Goal: Task Accomplishment & Management: Manage account settings

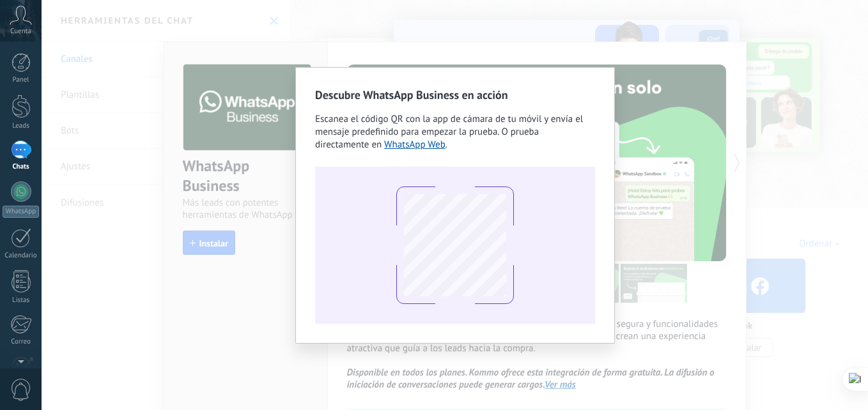
scroll to position [112, 0]
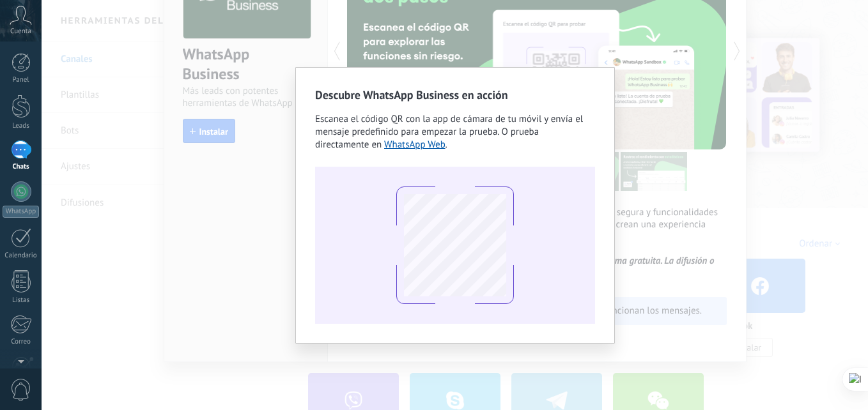
click at [669, 137] on div "Descubre WhatsApp Business en acción Escanea el código QR con la app de cámara …" at bounding box center [455, 205] width 826 height 410
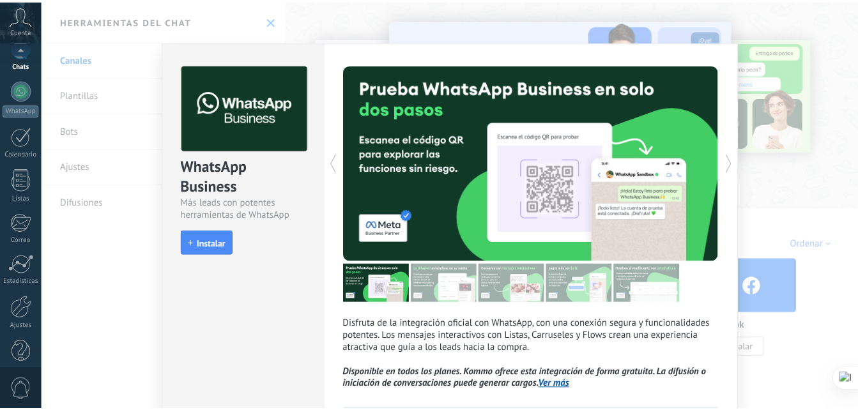
scroll to position [121, 0]
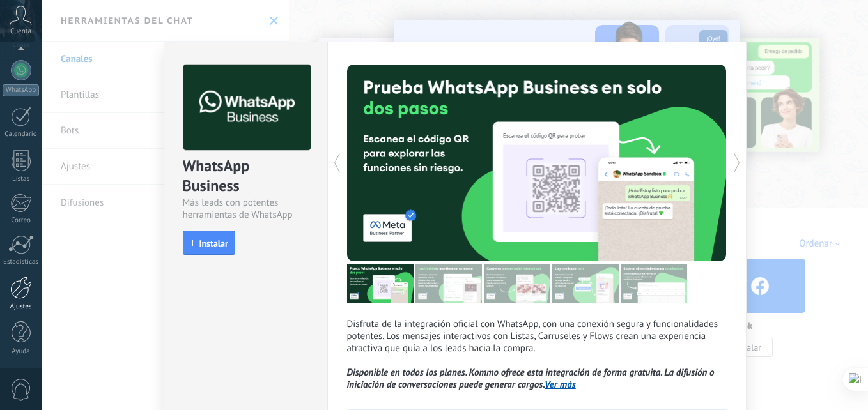
click at [19, 305] on div "Ajustes" at bounding box center [21, 307] width 37 height 8
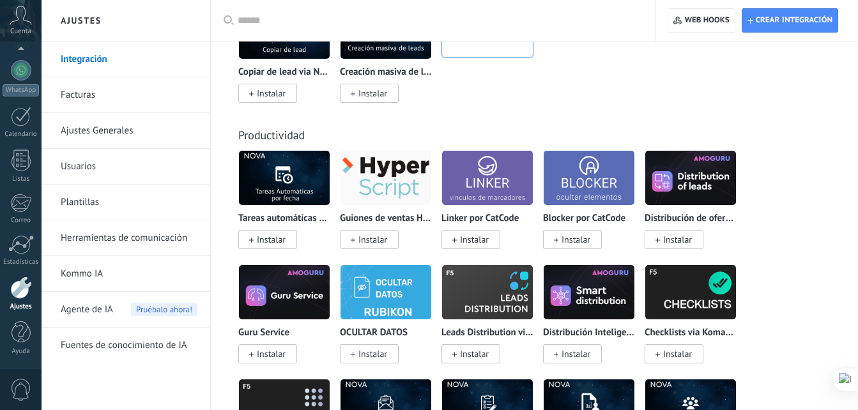
scroll to position [4663, 0]
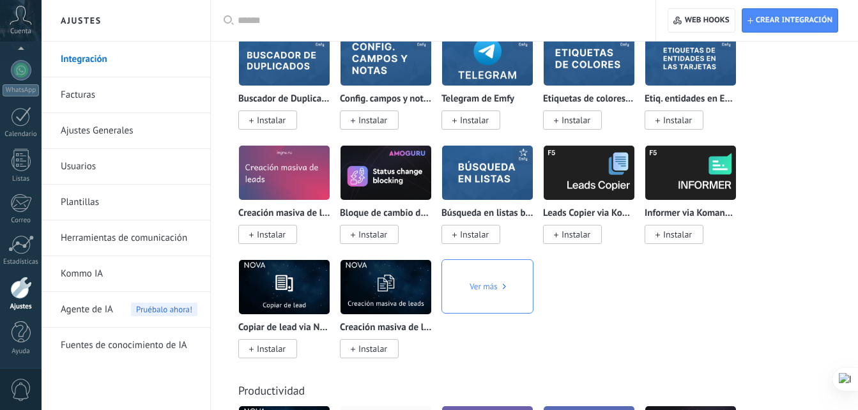
click at [255, 23] on input "text" at bounding box center [438, 20] width 400 height 13
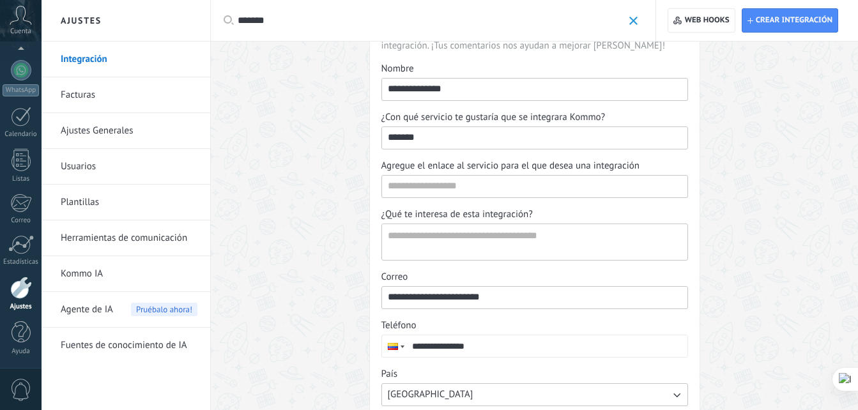
scroll to position [202, 0]
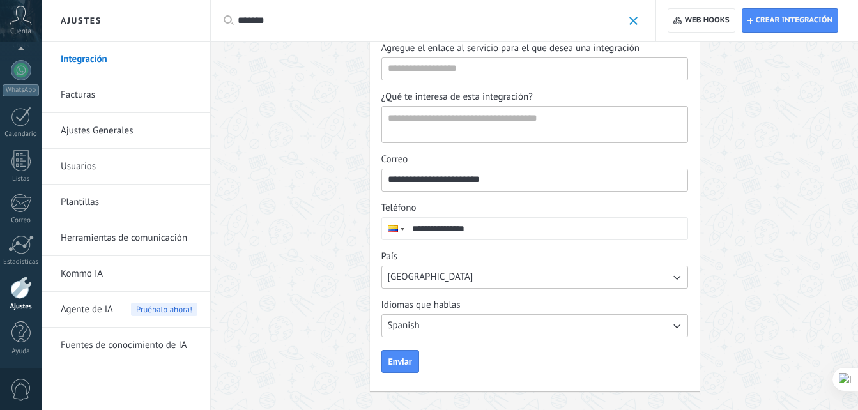
click at [657, 330] on button "Spanish" at bounding box center [534, 325] width 307 height 23
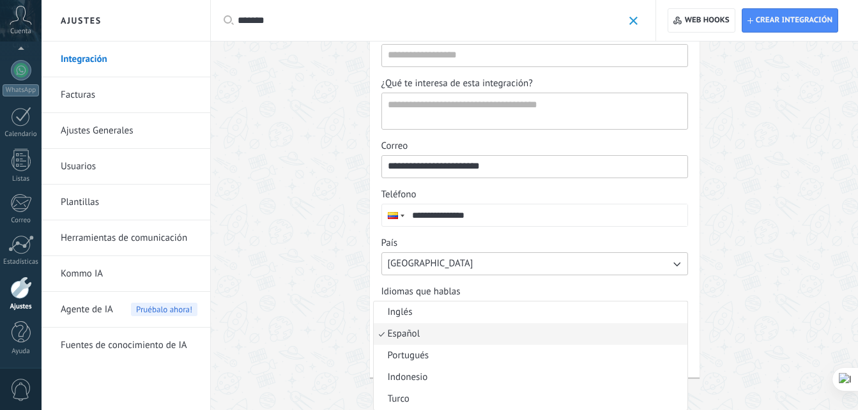
click at [653, 331] on li "Español" at bounding box center [531, 334] width 314 height 22
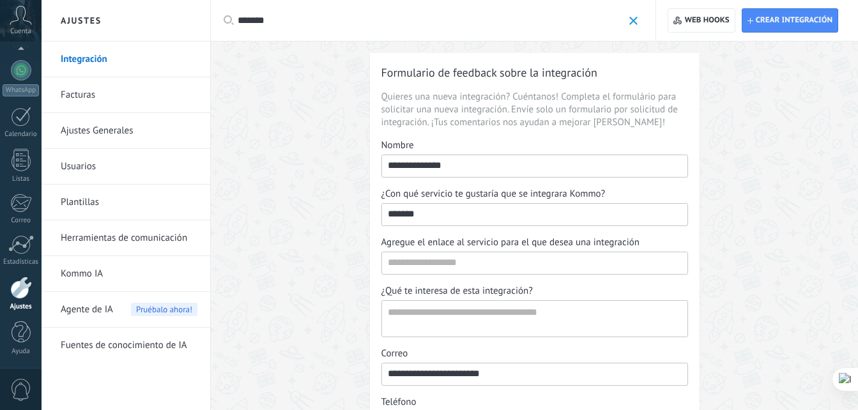
scroll to position [0, 0]
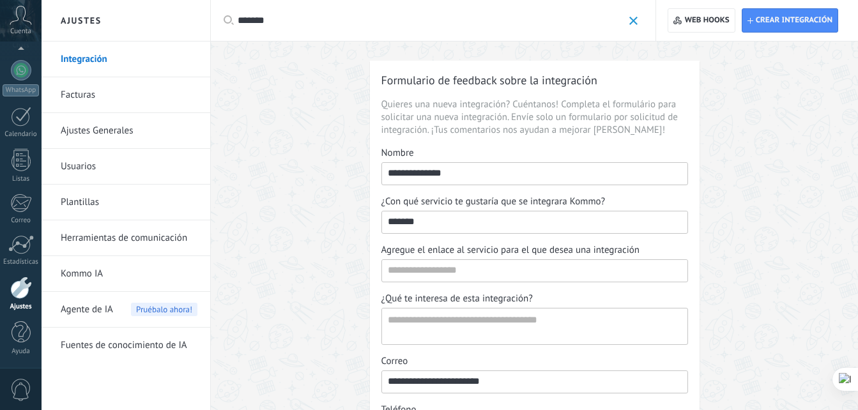
click at [435, 227] on input "*******" at bounding box center [534, 221] width 305 height 20
type input "******"
type input "*****"
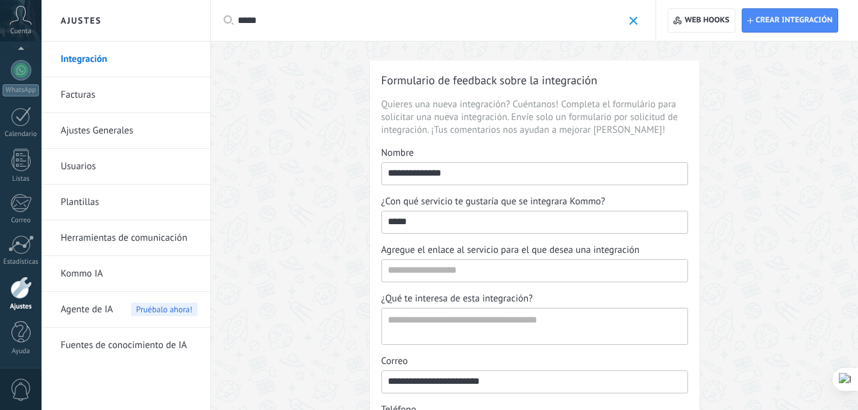
type input "****"
type input "***"
type input "**"
type input "*"
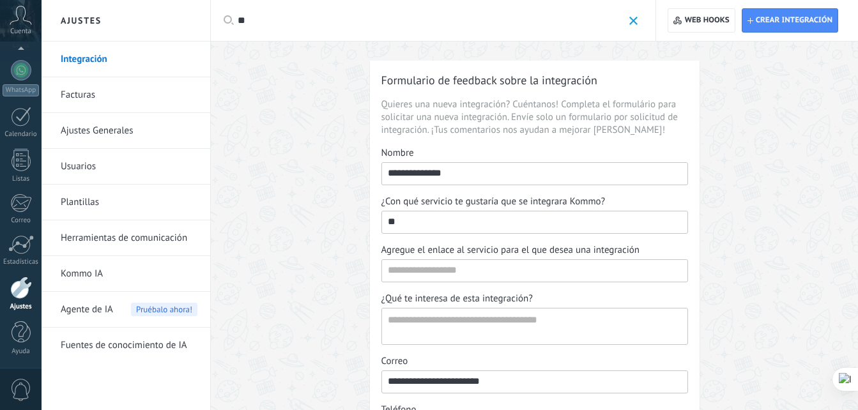
type input "*"
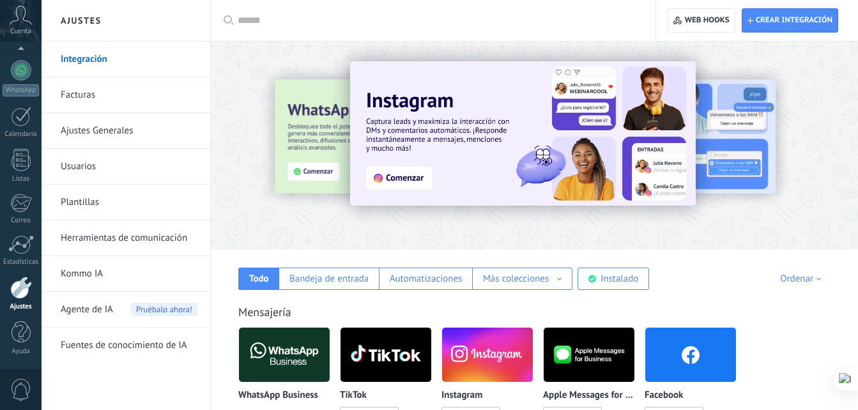
scroll to position [121, 0]
click at [119, 134] on link "Ajustes Generales" at bounding box center [129, 131] width 137 height 36
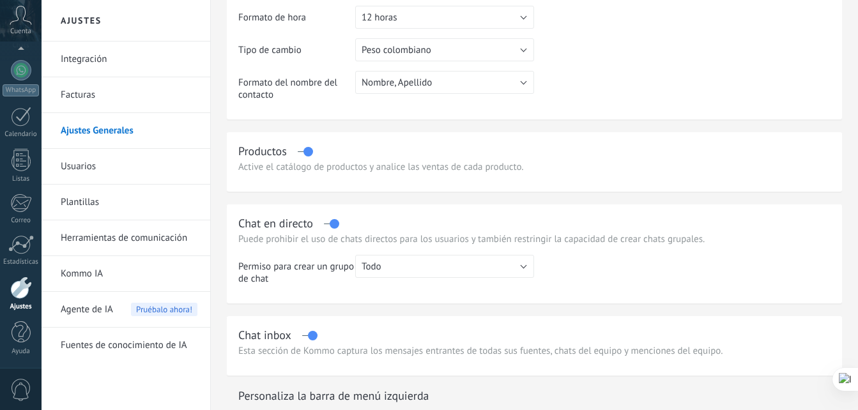
scroll to position [255, 0]
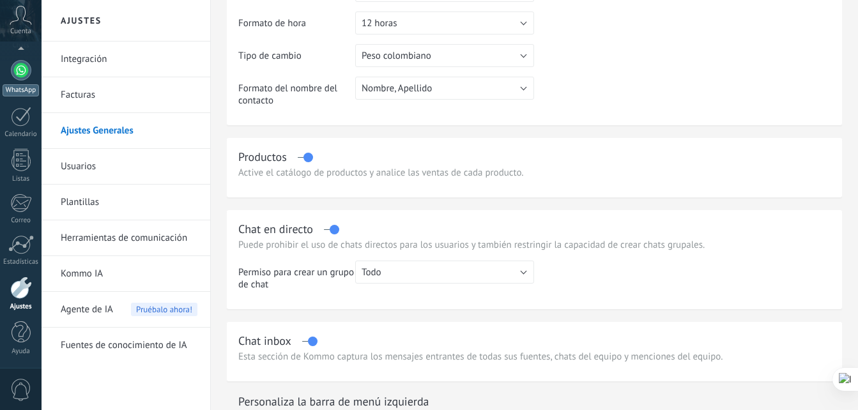
click at [24, 72] on div at bounding box center [21, 70] width 20 height 20
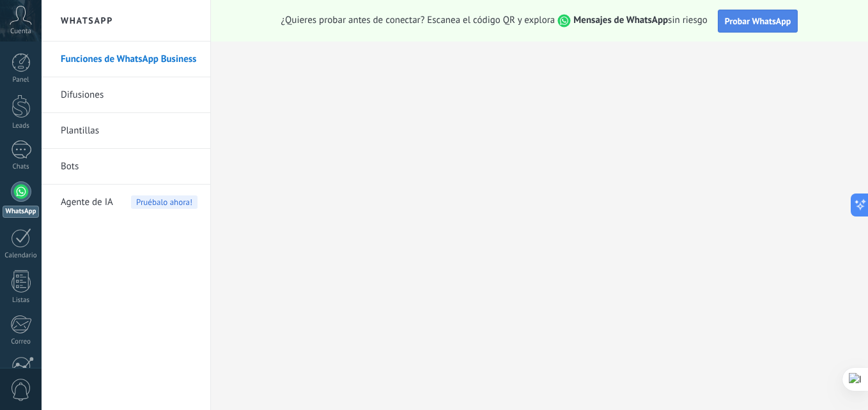
click at [756, 29] on button "Probar WhatsApp" at bounding box center [757, 21] width 80 height 23
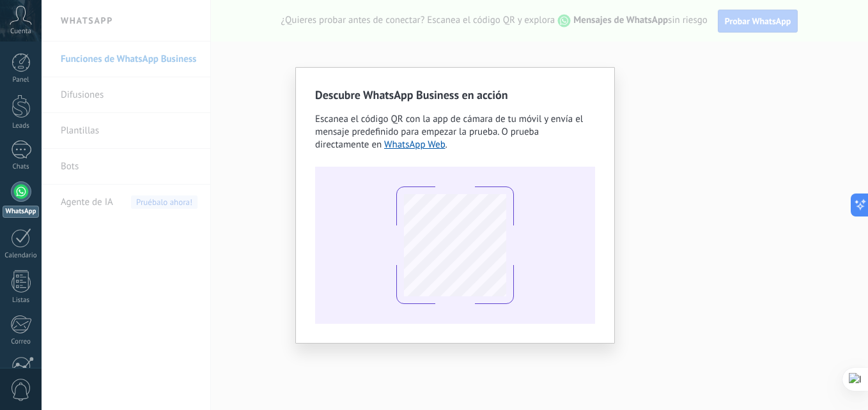
click at [670, 105] on div "Descubre WhatsApp Business en acción Escanea el código QR con la app de cámara …" at bounding box center [455, 205] width 826 height 410
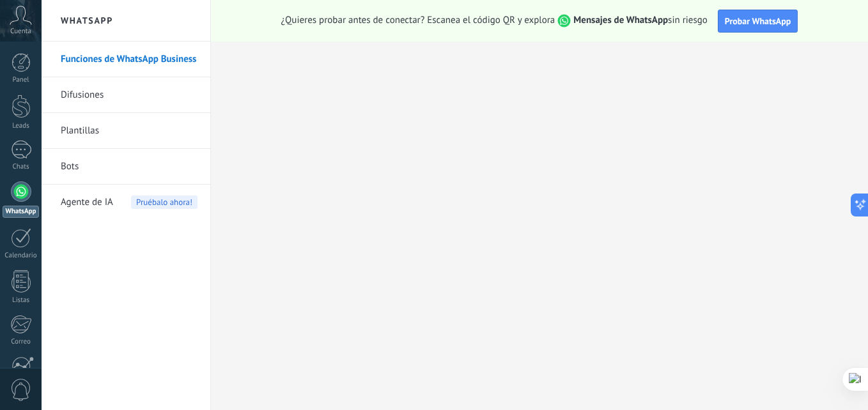
click at [98, 137] on link "Plantillas" at bounding box center [129, 131] width 137 height 36
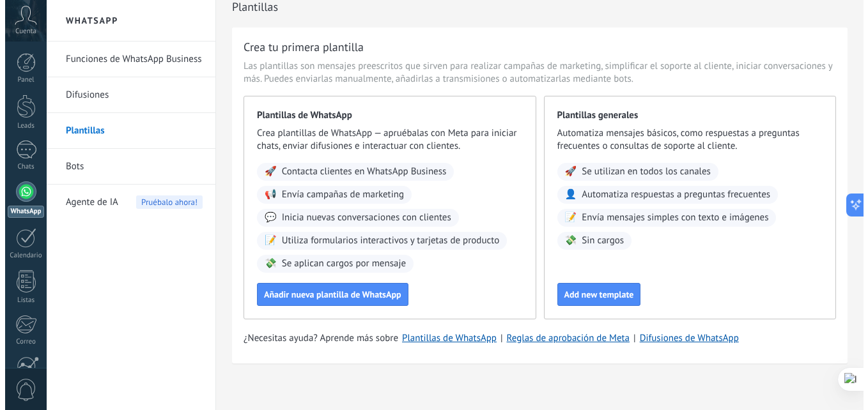
scroll to position [21, 0]
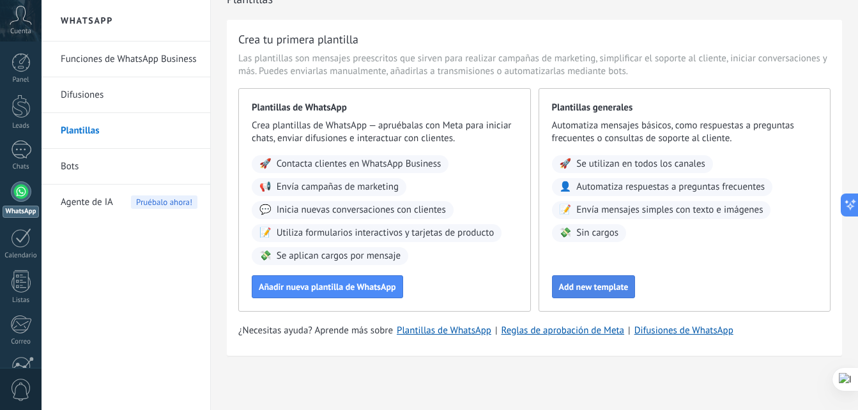
click at [590, 288] on span "Add new template" at bounding box center [594, 286] width 70 height 9
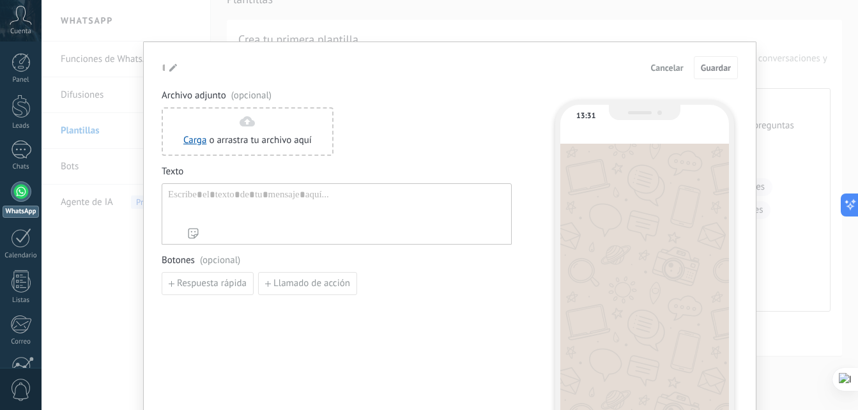
type input "**********"
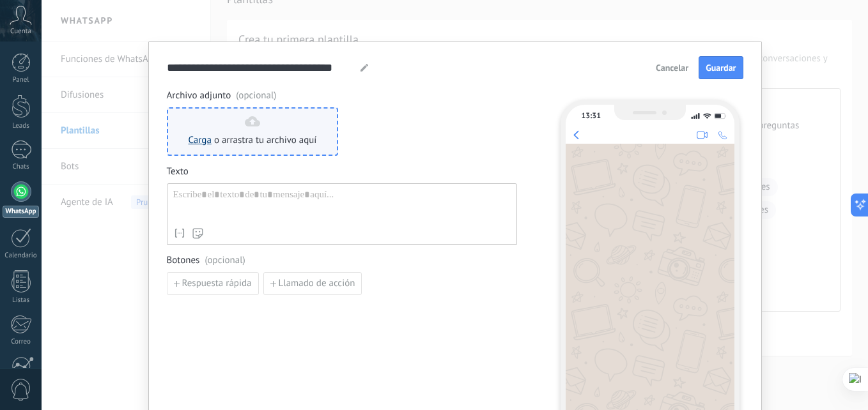
click at [199, 138] on link "Carga" at bounding box center [199, 140] width 23 height 12
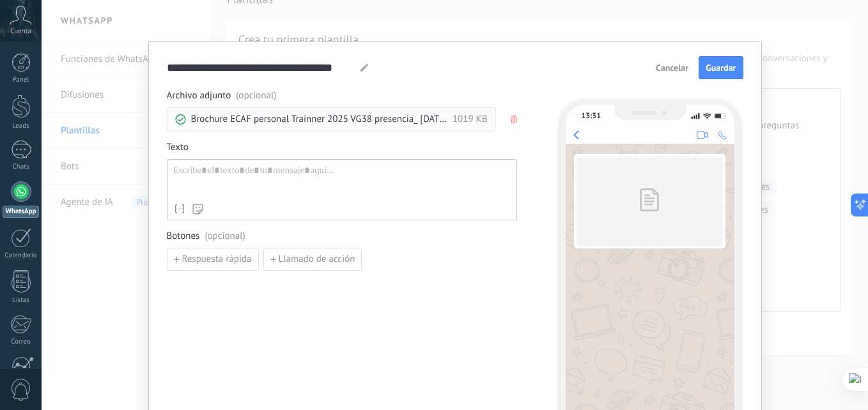
scroll to position [0, 0]
click at [219, 171] on div at bounding box center [341, 181] width 337 height 33
paste div
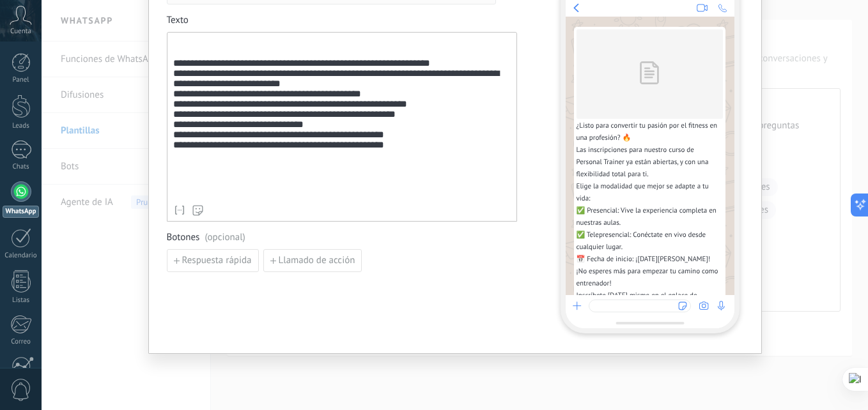
scroll to position [128, 0]
click at [457, 264] on div "Respuesta rápida Llamado de acción" at bounding box center [342, 260] width 350 height 23
click at [303, 263] on span "Llamado de acción" at bounding box center [317, 260] width 77 height 9
click at [234, 259] on input at bounding box center [235, 259] width 136 height 20
type input "*"
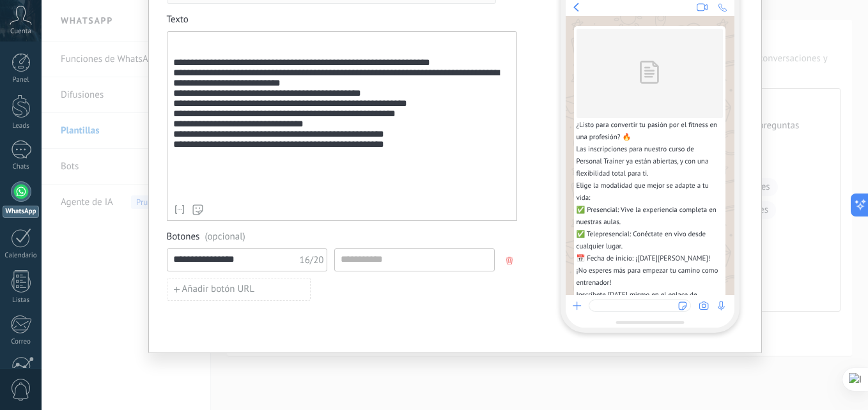
type input "**********"
click at [353, 303] on div "**********" at bounding box center [342, 147] width 350 height 371
click at [382, 259] on input at bounding box center [414, 259] width 159 height 20
click at [352, 263] on input at bounding box center [414, 259] width 159 height 20
paste input "**********"
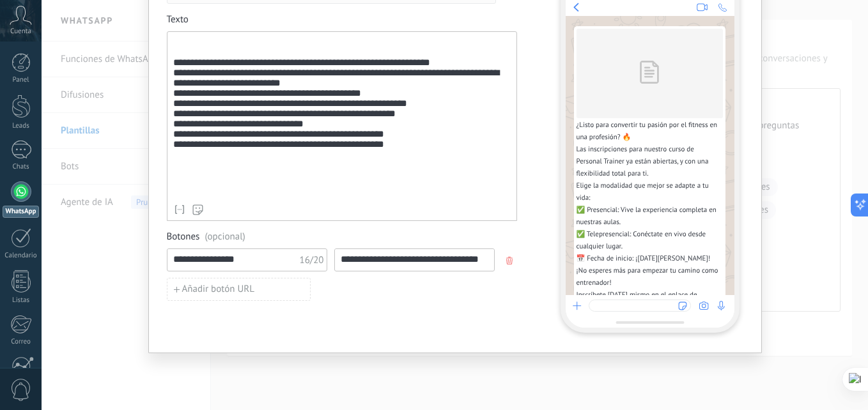
scroll to position [0, 27]
type input "**********"
click at [482, 306] on div "**********" at bounding box center [342, 147] width 350 height 371
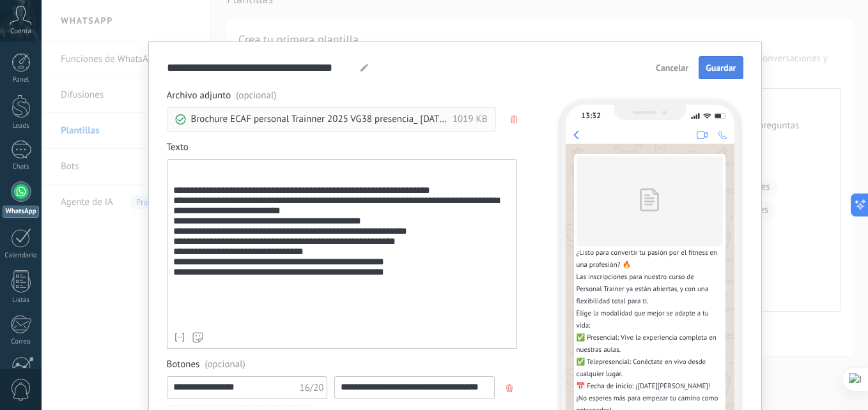
click at [704, 73] on button "Guardar" at bounding box center [720, 67] width 44 height 23
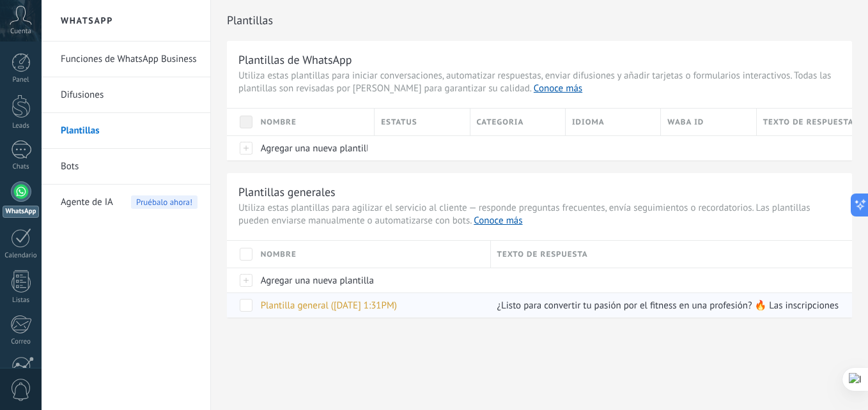
click at [244, 303] on span at bounding box center [246, 305] width 13 height 13
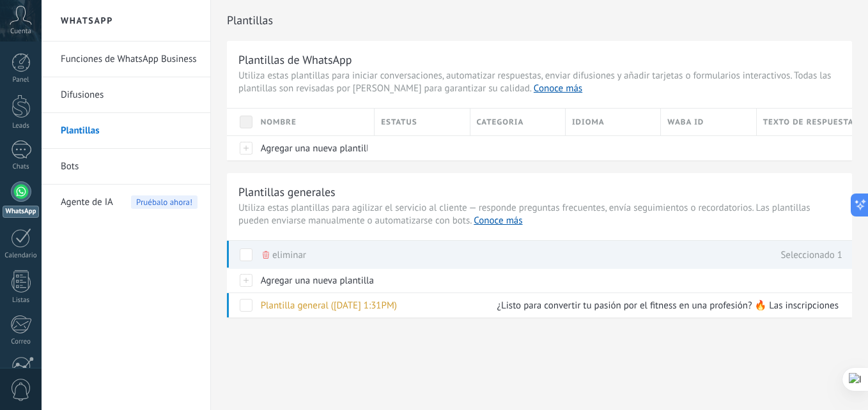
drag, startPoint x: 327, startPoint y: 356, endPoint x: 316, endPoint y: 353, distance: 11.2
click at [329, 356] on div "Plantillas Plantillas de WhatsApp Utiliza estas plantillas para iniciar convers…" at bounding box center [539, 186] width 657 height 372
click at [93, 102] on link "Difusiones" at bounding box center [129, 95] width 137 height 36
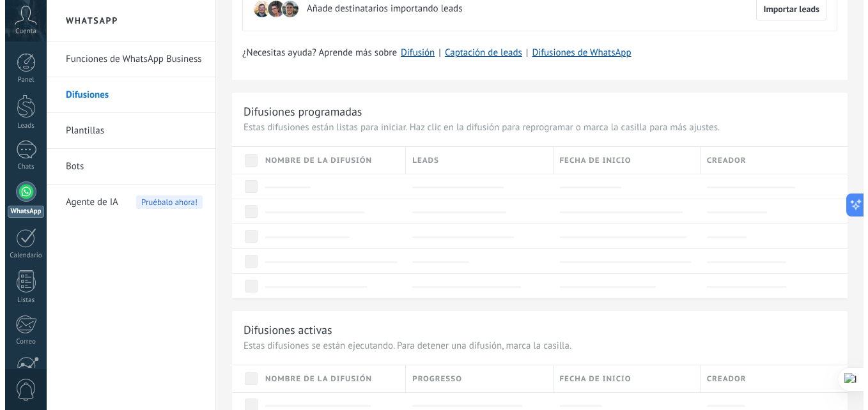
scroll to position [128, 0]
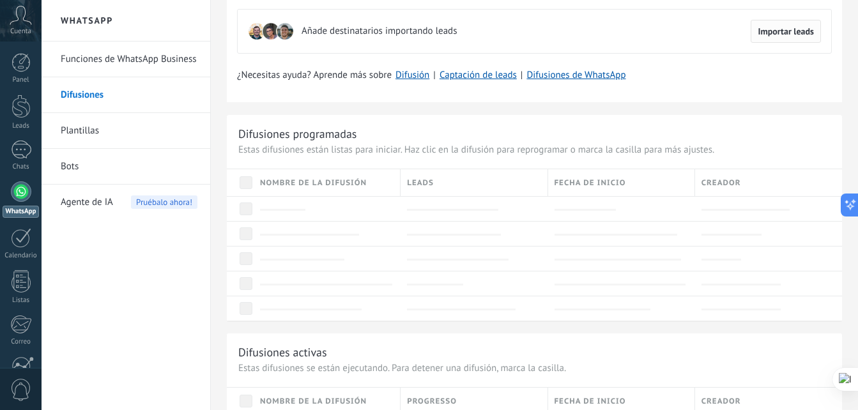
click at [783, 34] on span "Importar leads" at bounding box center [786, 31] width 56 height 9
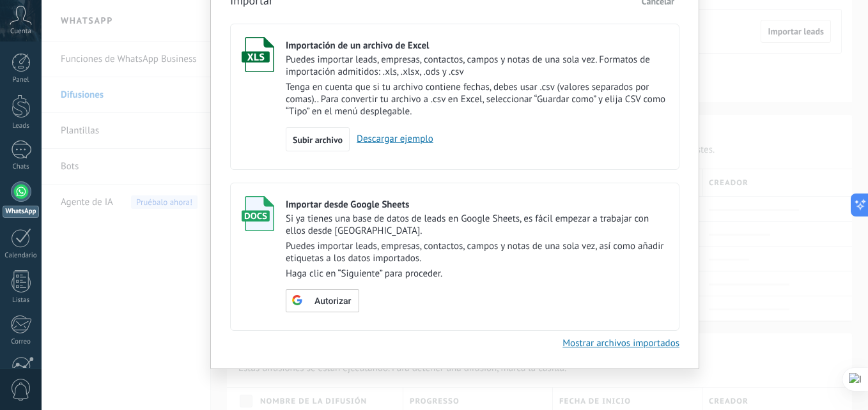
scroll to position [67, 0]
click at [326, 302] on span "Autorizar" at bounding box center [332, 300] width 36 height 9
click at [338, 139] on span "Subir archivo" at bounding box center [318, 139] width 50 height 9
click at [0, 0] on input "Importación de un archivo de Excel Puedes importar leads, empresas, contactos, …" at bounding box center [0, 0] width 0 height 0
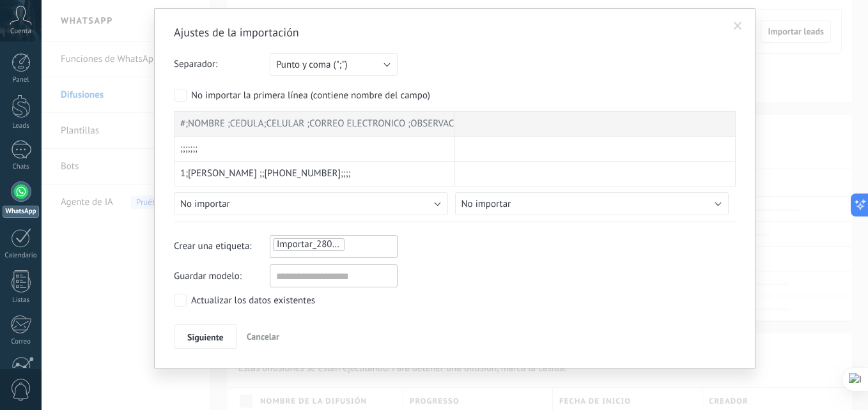
scroll to position [33, 0]
click at [460, 284] on div "Guardar modelo:" at bounding box center [455, 276] width 562 height 23
click at [209, 339] on span "Siguiente" at bounding box center [205, 337] width 36 height 9
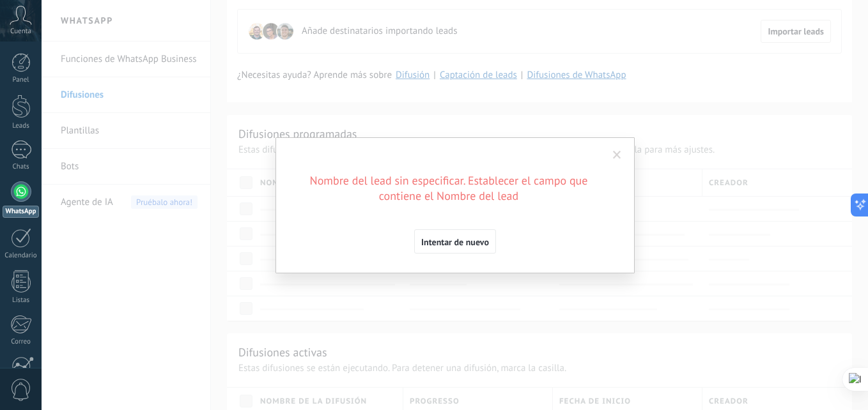
click at [441, 245] on span "Intentar de nuevo" at bounding box center [455, 242] width 68 height 9
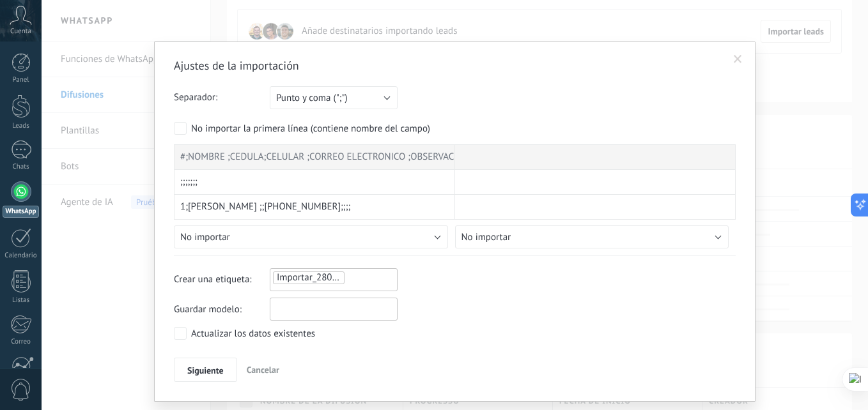
click at [302, 310] on input "text" at bounding box center [334, 309] width 128 height 23
type input "**"
click at [445, 327] on div "Actualizar los datos existentes" at bounding box center [455, 335] width 562 height 16
click at [178, 366] on button "Siguiente" at bounding box center [205, 370] width 63 height 24
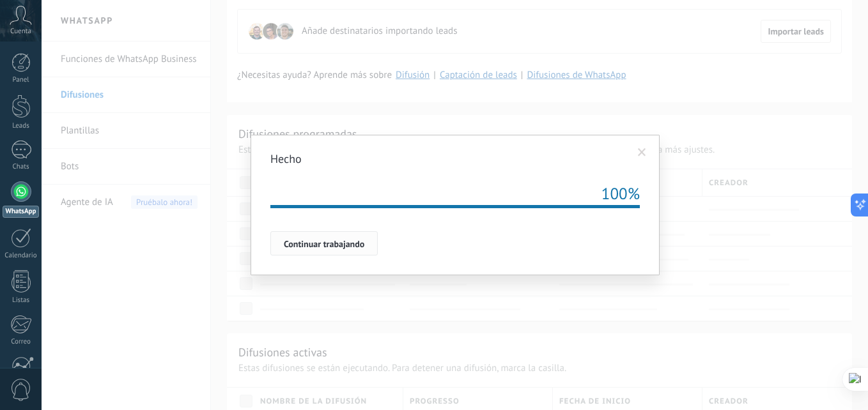
click at [367, 246] on button "Continuar trabajando" at bounding box center [323, 243] width 107 height 24
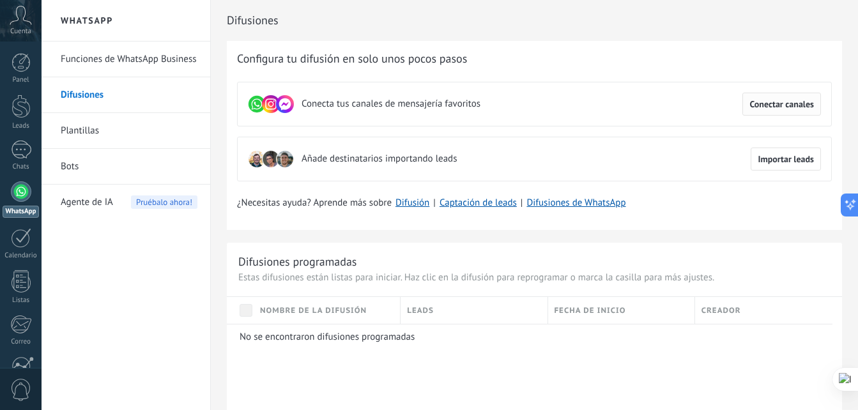
click at [760, 109] on span "Conectar canales" at bounding box center [781, 104] width 65 height 9
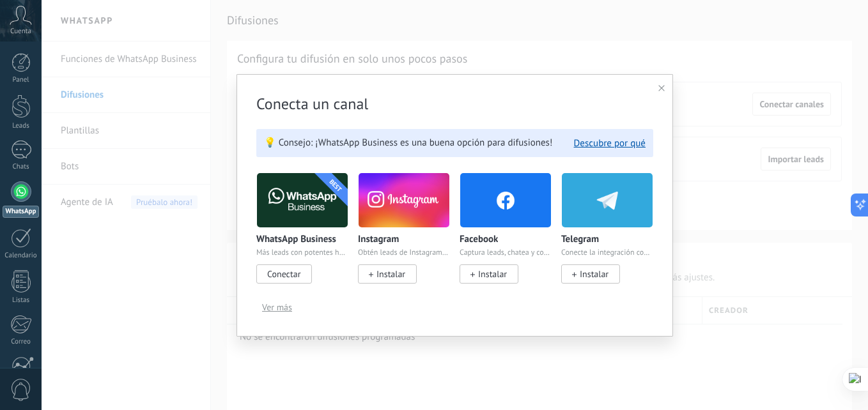
click at [291, 270] on span "Conectar" at bounding box center [283, 273] width 33 height 11
click at [291, 276] on span "Conectar" at bounding box center [283, 273] width 33 height 11
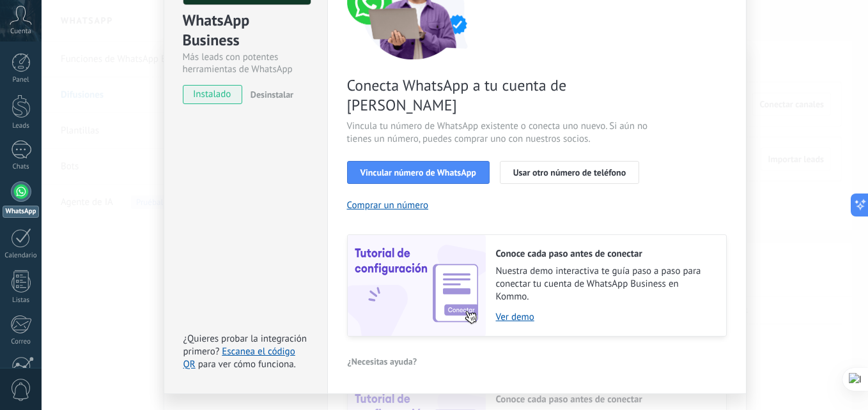
scroll to position [157, 0]
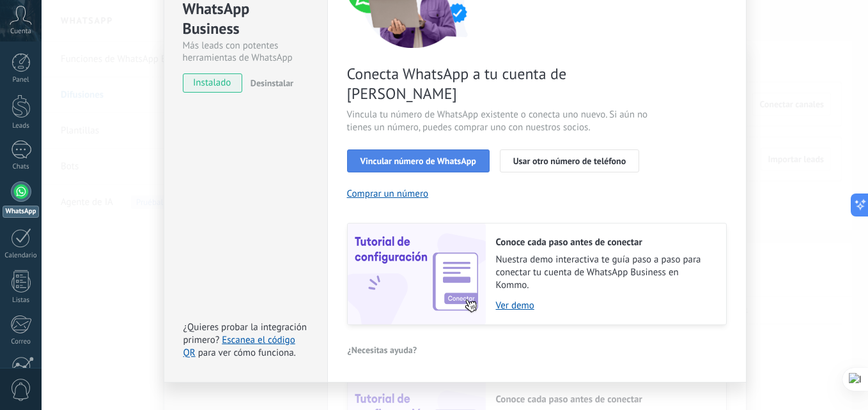
click at [443, 149] on button "Vincular número de WhatsApp" at bounding box center [418, 160] width 142 height 23
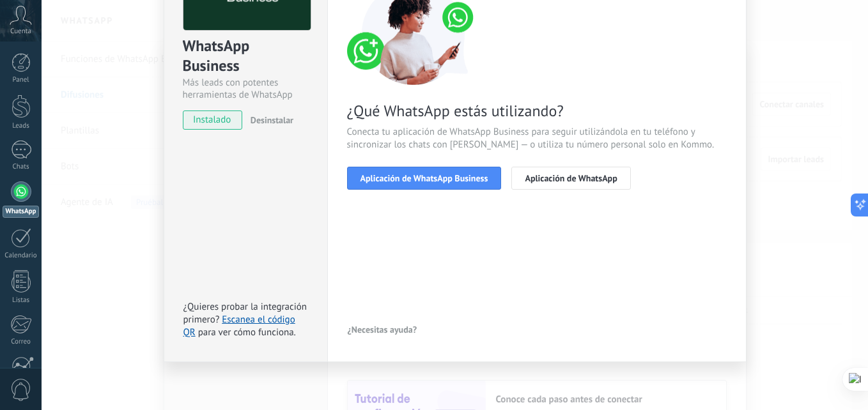
scroll to position [120, 0]
click at [463, 180] on span "Aplicación de WhatsApp Business" at bounding box center [424, 178] width 128 height 9
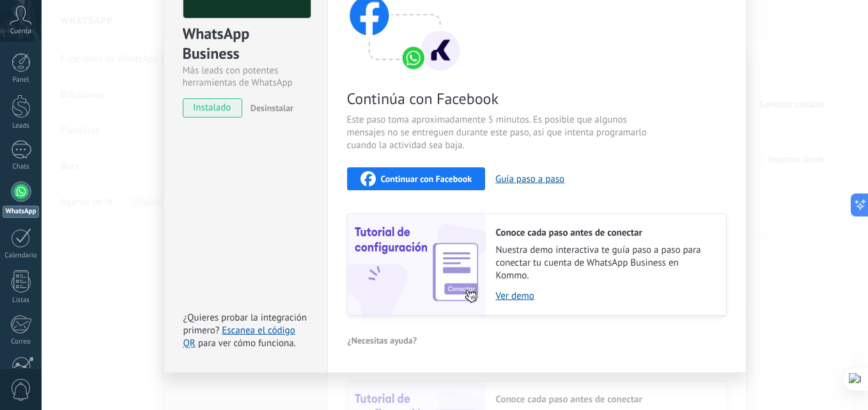
scroll to position [142, 0]
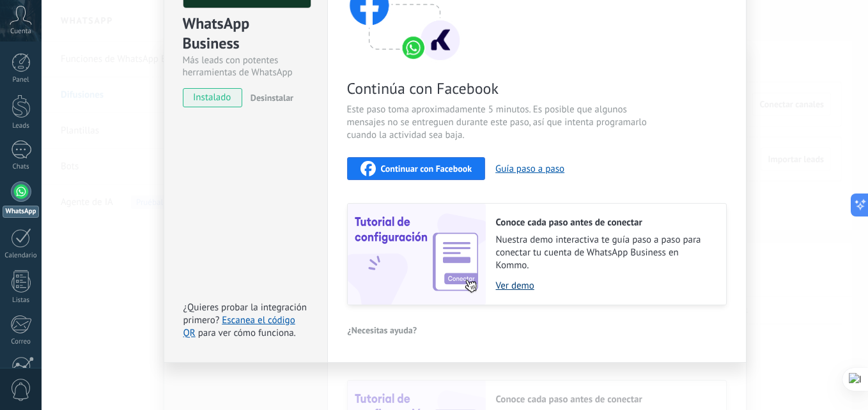
click at [516, 288] on link "Ver demo" at bounding box center [604, 286] width 217 height 12
click at [399, 167] on span "Continuar con Facebook" at bounding box center [426, 168] width 91 height 9
